Goal: Information Seeking & Learning: Learn about a topic

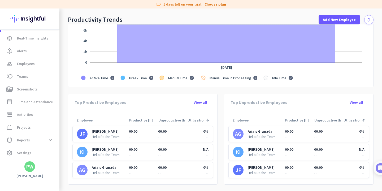
scroll to position [181, 0]
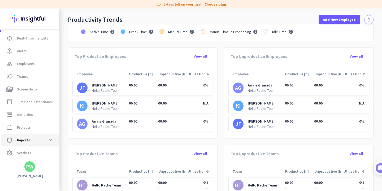
click at [26, 136] on span "data_usage Reports expand_more" at bounding box center [30, 140] width 50 height 10
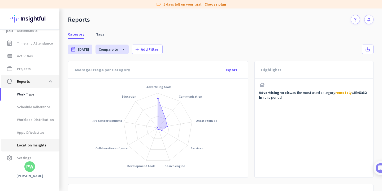
scroll to position [76, 0]
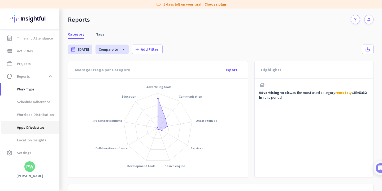
click at [27, 129] on span "Apps & Websites" at bounding box center [24, 127] width 39 height 13
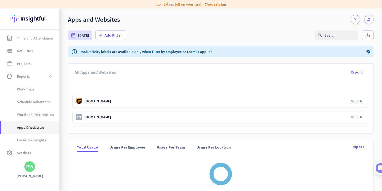
scroll to position [574, 0]
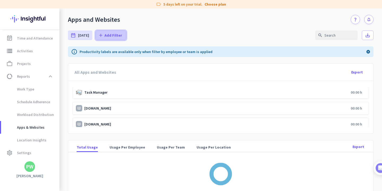
click at [120, 41] on span at bounding box center [111, 35] width 30 height 13
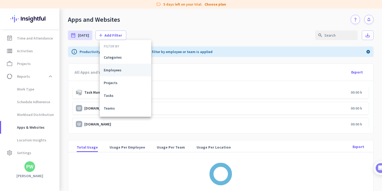
click at [117, 70] on span "Employees" at bounding box center [126, 69] width 44 height 5
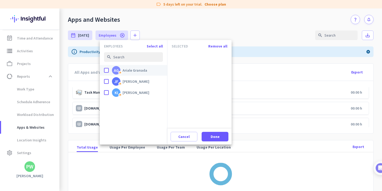
click at [106, 69] on div "done" at bounding box center [106, 70] width 5 height 5
click at [0, 0] on input "done [PERSON_NAME] Granada" at bounding box center [0, 0] width 0 height 0
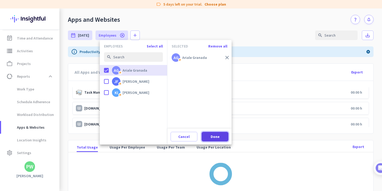
click at [219, 142] on span at bounding box center [215, 136] width 27 height 13
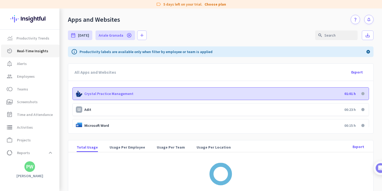
click at [28, 52] on span "Real-Time Insights" at bounding box center [32, 51] width 31 height 6
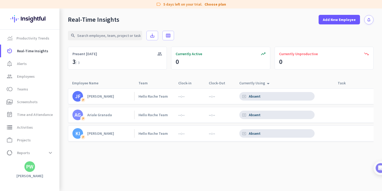
click at [258, 95] on div "Absent" at bounding box center [255, 96] width 13 height 5
click at [23, 104] on span "Screenshots" at bounding box center [27, 102] width 21 height 6
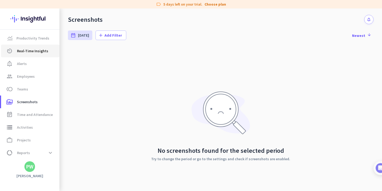
click at [29, 52] on span "Real-Time Insights" at bounding box center [32, 51] width 31 height 6
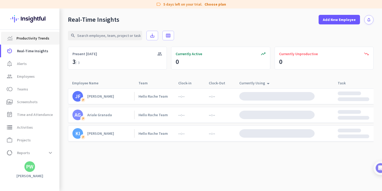
click at [30, 40] on span "Productivity Trends" at bounding box center [32, 38] width 33 height 6
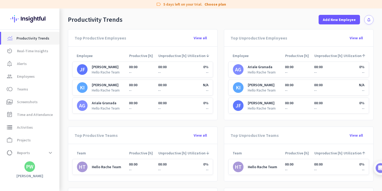
scroll to position [199, 0]
click at [321, 72] on div "00:00 --" at bounding box center [328, 70] width 29 height 11
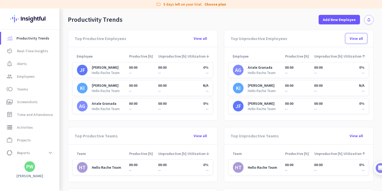
click at [359, 38] on span "View all" at bounding box center [356, 38] width 13 height 5
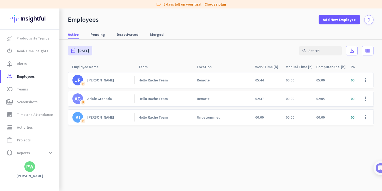
click at [145, 84] on div "Hello Rache Team" at bounding box center [163, 79] width 58 height 15
click at [82, 119] on div "P" at bounding box center [83, 121] width 6 height 6
